Goal: Information Seeking & Learning: Learn about a topic

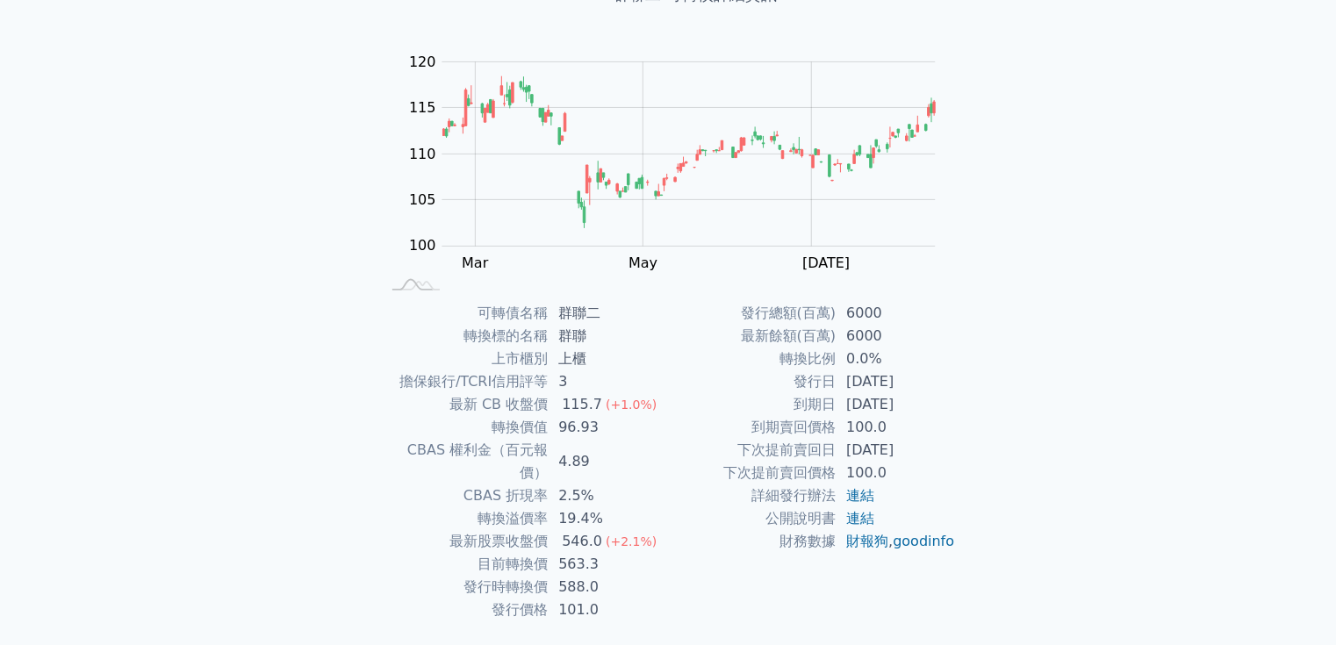
scroll to position [140, 0]
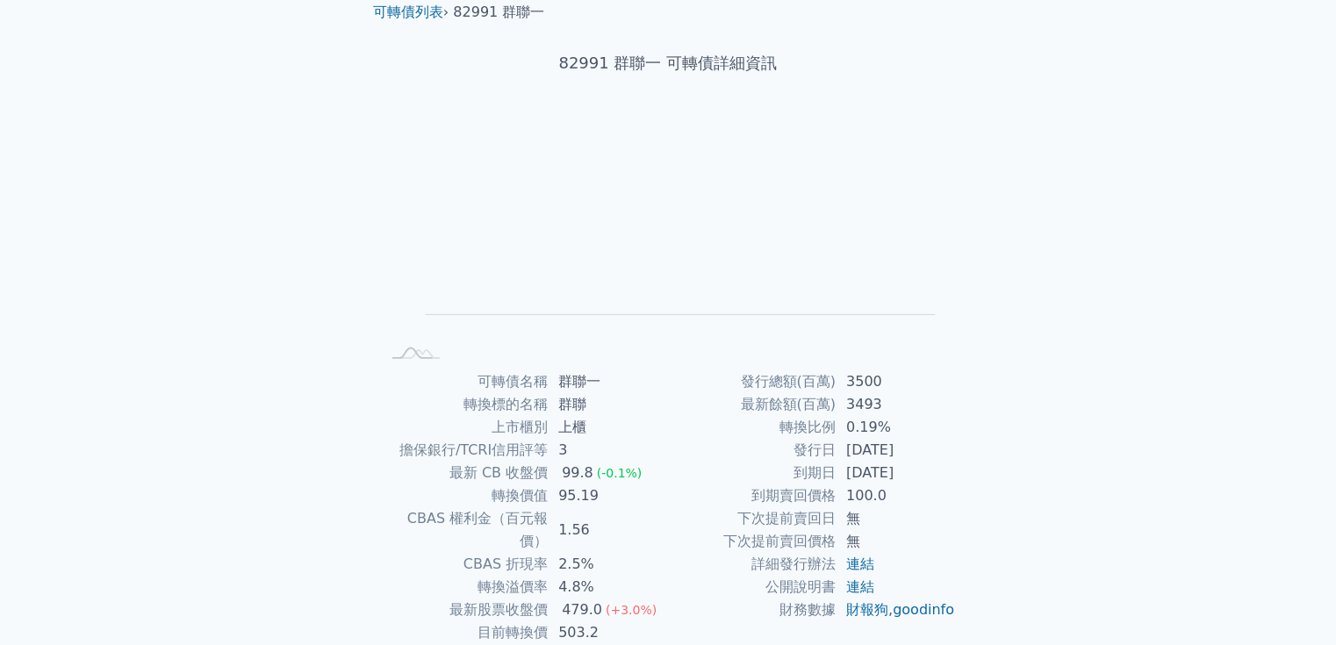
scroll to position [168, 0]
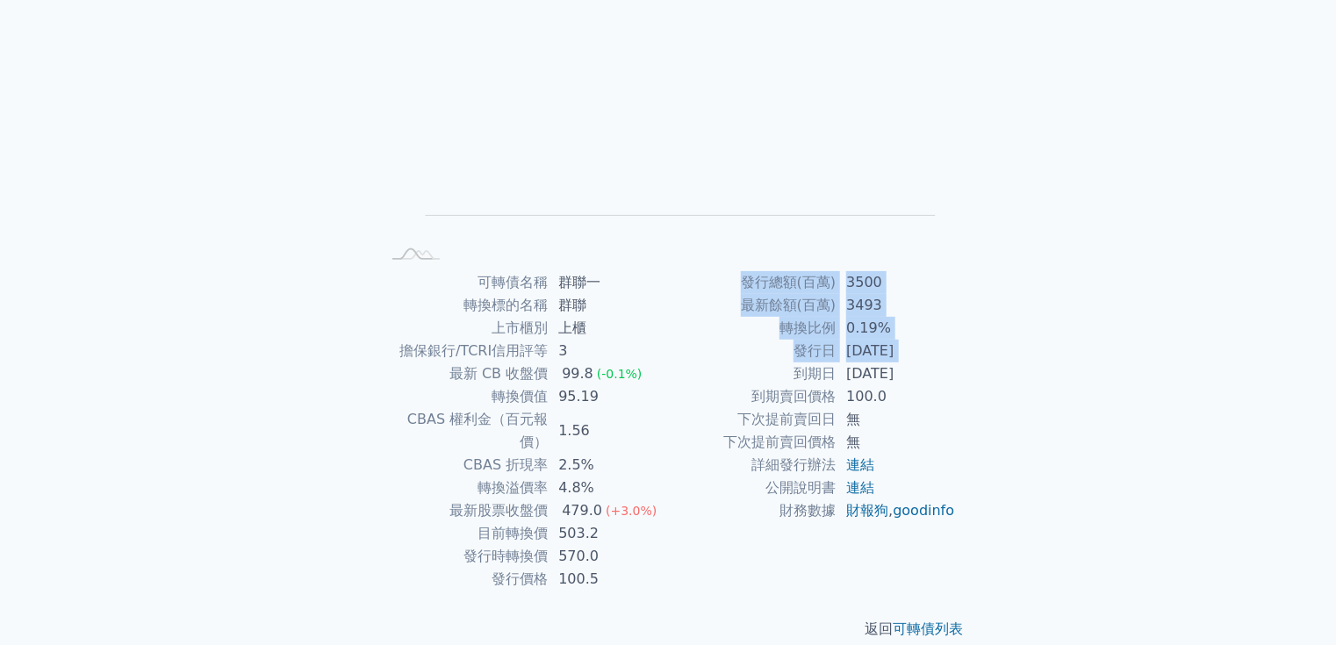
drag, startPoint x: 782, startPoint y: 367, endPoint x: 982, endPoint y: 371, distance: 200.1
click at [982, 371] on div "可轉債列表 › 82991 群聯一 82991 群聯一 可轉債詳細資訊 Zoom Out L L Chart created using amCharts l…" at bounding box center [668, 271] width 674 height 793
